Goal: Task Accomplishment & Management: Use online tool/utility

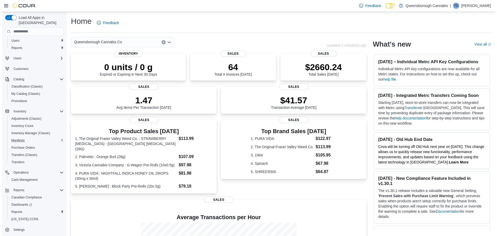
scroll to position [10, 0]
click at [18, 209] on span "Reports" at bounding box center [14, 211] width 11 height 4
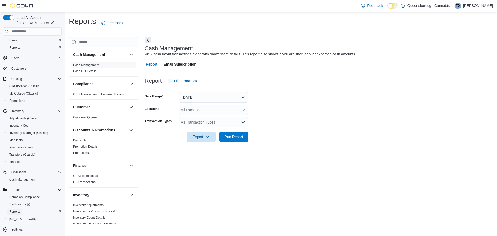
click at [19, 209] on span "Reports" at bounding box center [14, 211] width 11 height 4
click at [205, 98] on button "Today" at bounding box center [213, 97] width 69 height 10
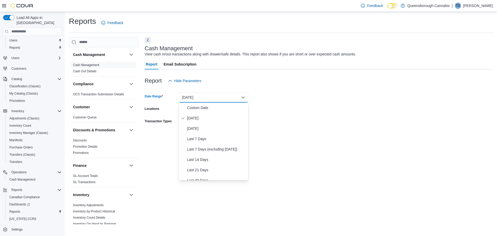
click at [148, 133] on div "Export Run Report" at bounding box center [197, 137] width 104 height 10
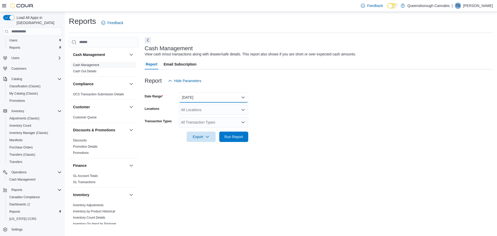
click at [192, 97] on button "Today" at bounding box center [213, 97] width 69 height 10
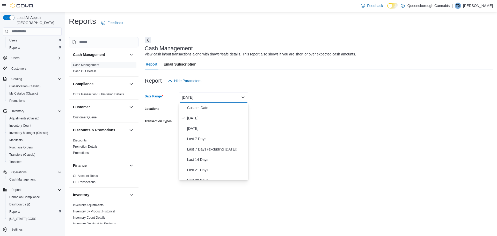
click at [288, 75] on div at bounding box center [319, 72] width 348 height 6
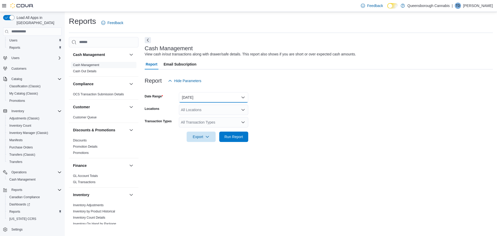
click at [207, 97] on button "Today" at bounding box center [213, 97] width 69 height 10
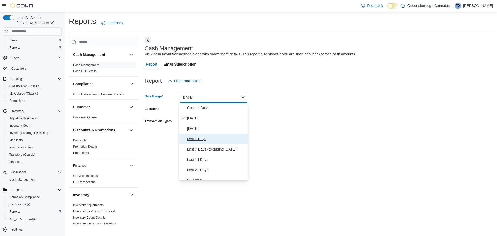
click at [203, 138] on span "Last 7 Days" at bounding box center [216, 139] width 59 height 6
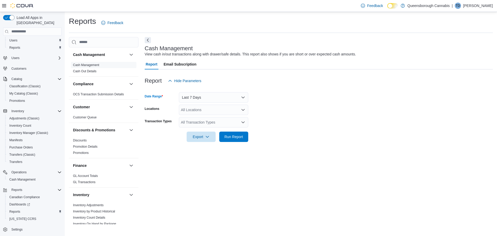
click at [271, 85] on div "Report Hide Parameters" at bounding box center [319, 81] width 348 height 10
click at [218, 111] on div "All Locations" at bounding box center [213, 110] width 69 height 10
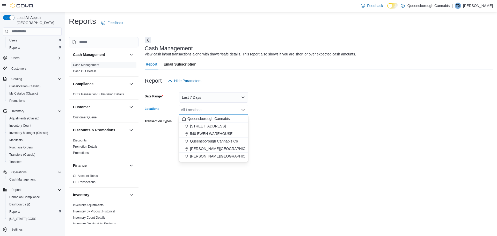
click at [220, 140] on span "Queensborough Cannabis Co" at bounding box center [214, 141] width 48 height 5
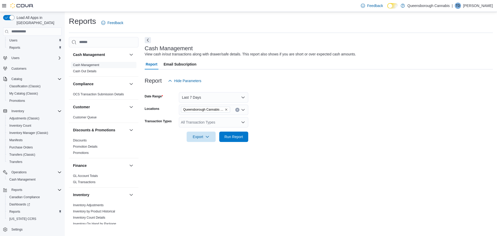
click at [290, 84] on div "Report Hide Parameters" at bounding box center [319, 81] width 348 height 10
click at [231, 121] on div "All Transaction Types" at bounding box center [213, 122] width 69 height 10
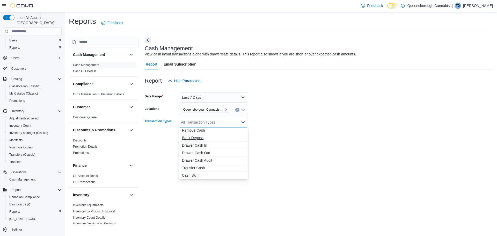
click at [200, 138] on span "Bank Deposit" at bounding box center [213, 137] width 63 height 5
click at [198, 174] on span "Cash Skim" at bounding box center [213, 175] width 63 height 5
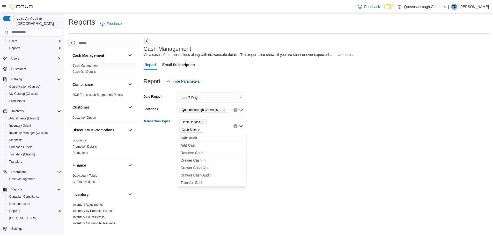
scroll to position [0, 0]
click at [296, 112] on form "Date Range Last 7 Days Locations Queensborough Cannabis Co Transaction Types Ba…" at bounding box center [319, 118] width 348 height 64
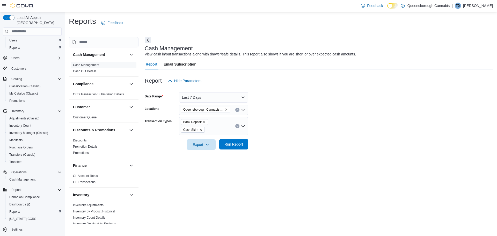
click at [234, 145] on span "Run Report" at bounding box center [233, 144] width 19 height 5
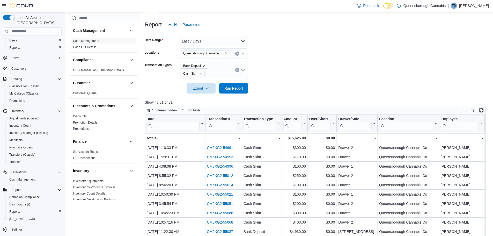
scroll to position [119, 0]
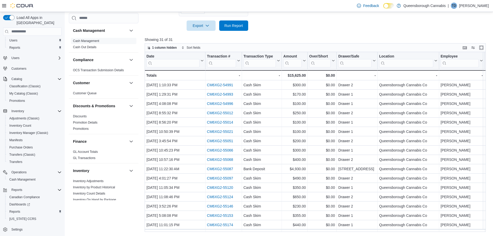
click at [297, 36] on div at bounding box center [317, 34] width 345 height 6
click at [485, 49] on button "Enter fullscreen" at bounding box center [481, 47] width 6 height 6
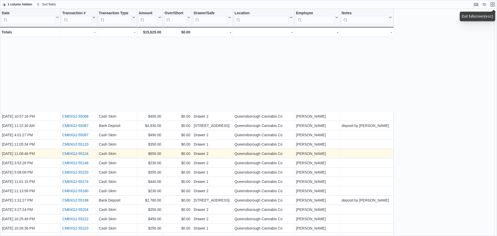
scroll to position [90, 0]
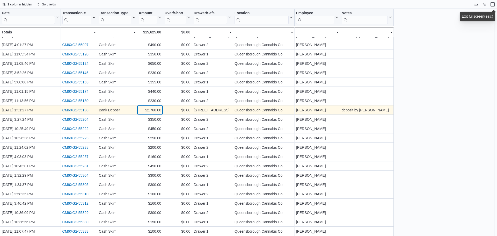
click at [158, 110] on div "$2,760.00" at bounding box center [150, 110] width 23 height 6
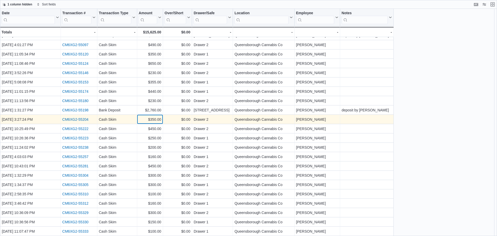
click at [158, 117] on div "$350.00" at bounding box center [150, 119] width 23 height 6
